Goal: Complete application form

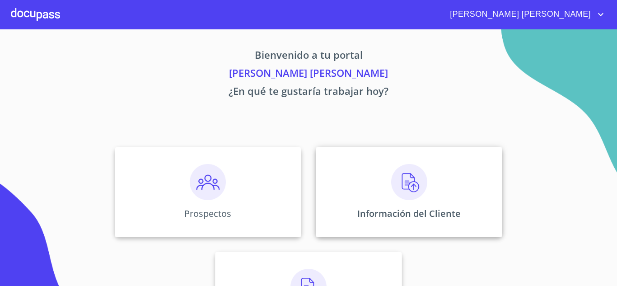
click at [413, 186] on img at bounding box center [409, 182] width 36 height 36
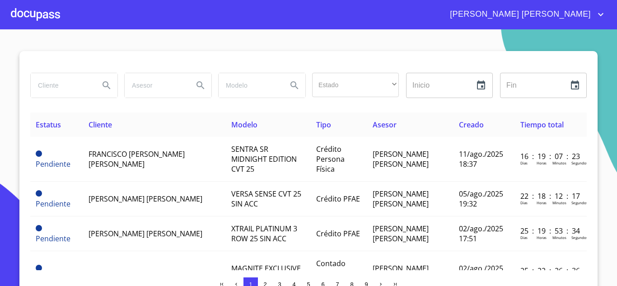
click at [75, 90] on input "search" at bounding box center [61, 85] width 61 height 24
type input "[PERSON_NAME]"
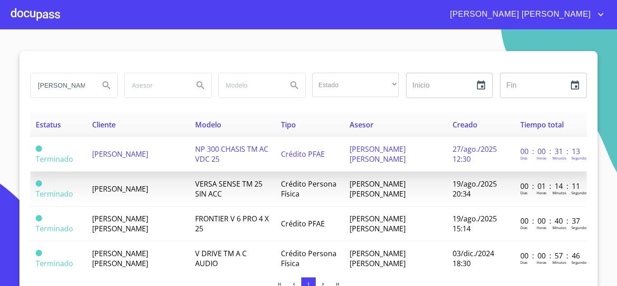
click at [148, 159] on span "[PERSON_NAME]" at bounding box center [120, 154] width 56 height 10
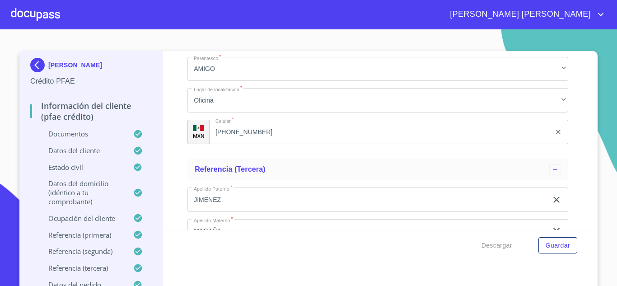
scroll to position [5474, 0]
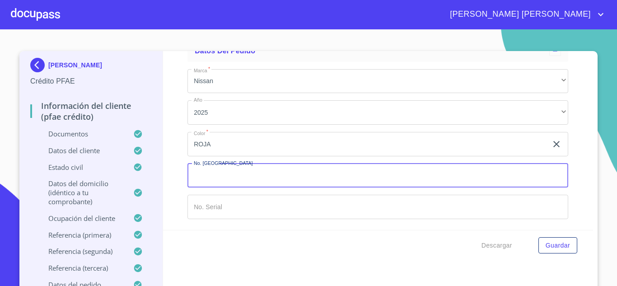
click at [234, 173] on input "Documento de identificación.   *" at bounding box center [377, 176] width 381 height 24
type input "148980"
click at [202, 213] on input "Documento de identificación.   *" at bounding box center [377, 207] width 381 height 24
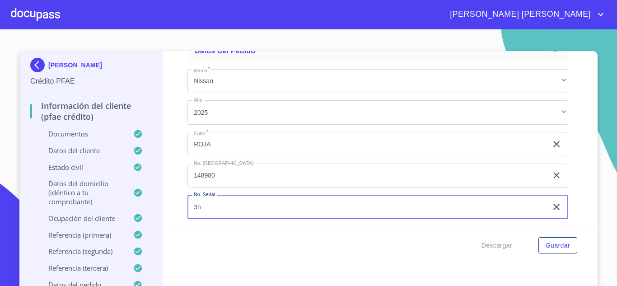
type input "3"
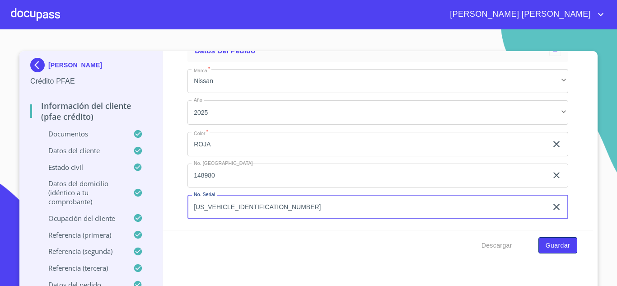
type input "[US_VEHICLE_IDENTIFICATION_NUMBER]"
click at [552, 246] on span "Guardar" at bounding box center [558, 245] width 24 height 11
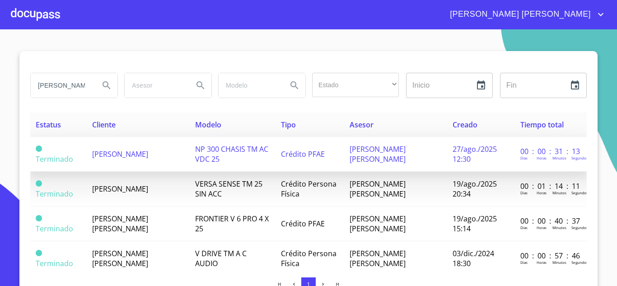
click at [146, 149] on td "[PERSON_NAME]" at bounding box center [138, 154] width 103 height 35
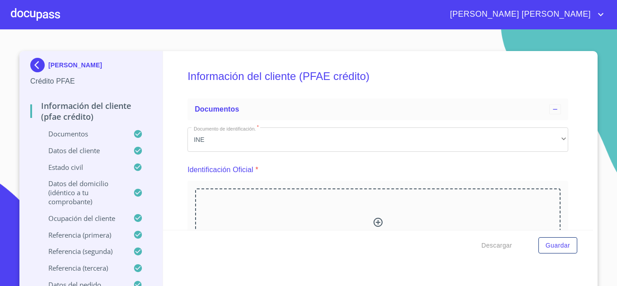
click at [54, 14] on div at bounding box center [35, 14] width 49 height 29
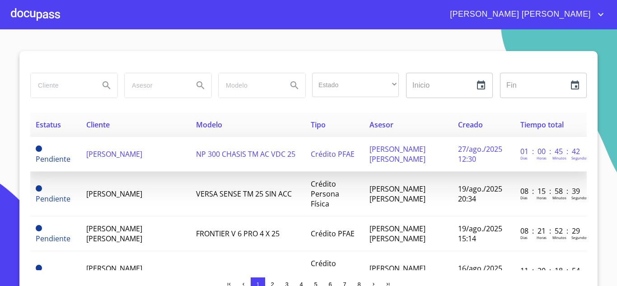
click at [126, 165] on td "[PERSON_NAME]" at bounding box center [136, 154] width 110 height 35
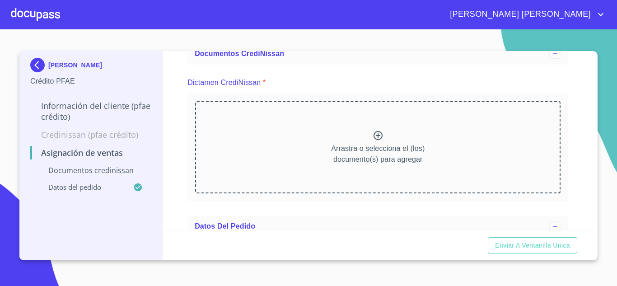
scroll to position [72, 0]
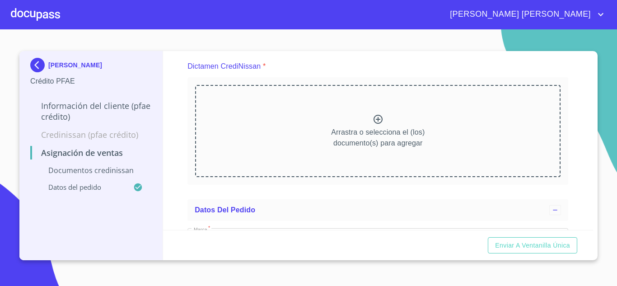
click at [373, 122] on icon at bounding box center [378, 119] width 11 height 11
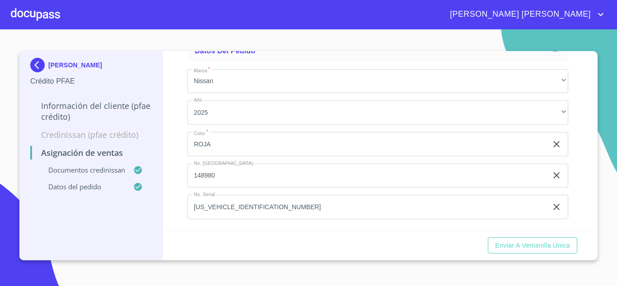
scroll to position [594, 0]
click at [552, 241] on span "Enviar a Ventanilla única" at bounding box center [532, 245] width 75 height 11
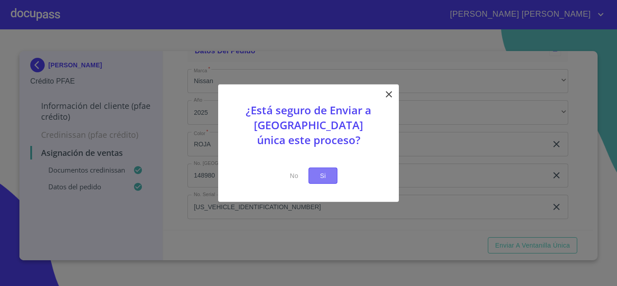
click at [328, 179] on span "Si" at bounding box center [323, 175] width 14 height 11
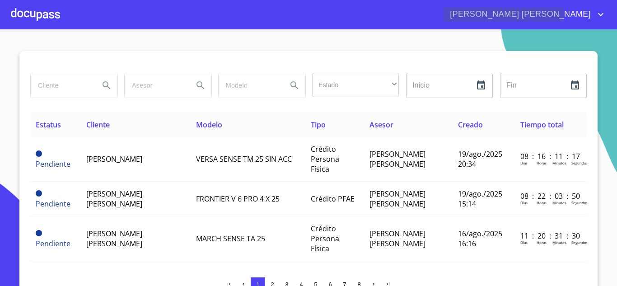
click at [597, 12] on icon "account of current user" at bounding box center [600, 14] width 11 height 11
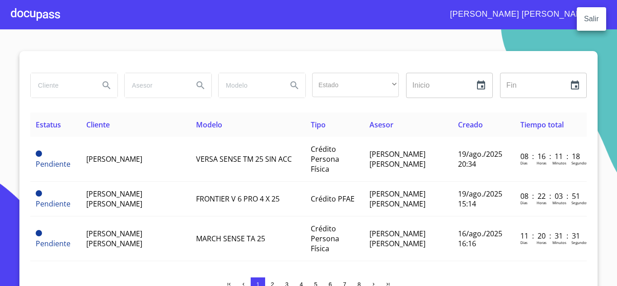
click at [585, 23] on li "Salir" at bounding box center [591, 19] width 29 height 16
